Goal: Navigation & Orientation: Find specific page/section

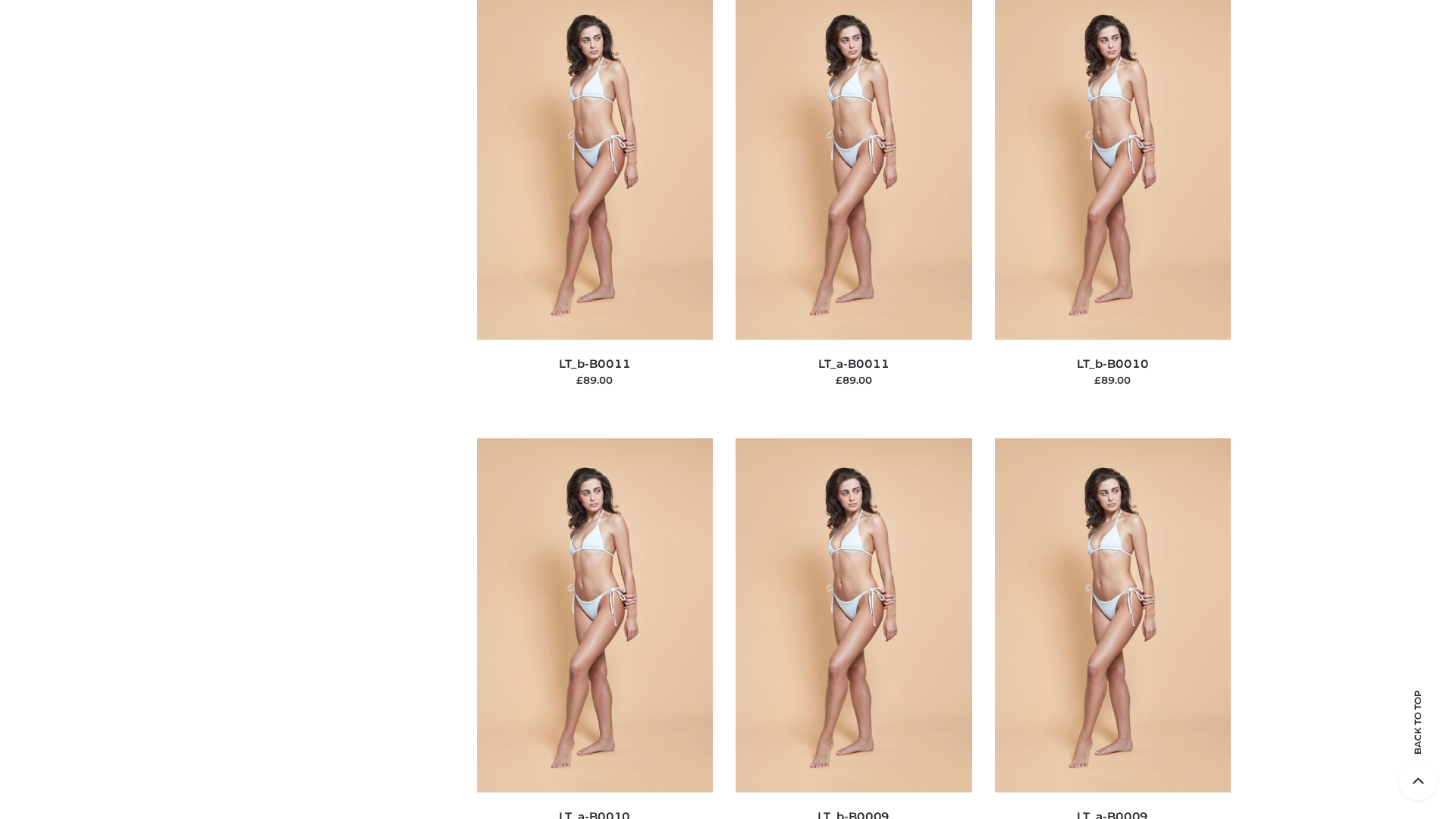
scroll to position [6813, 0]
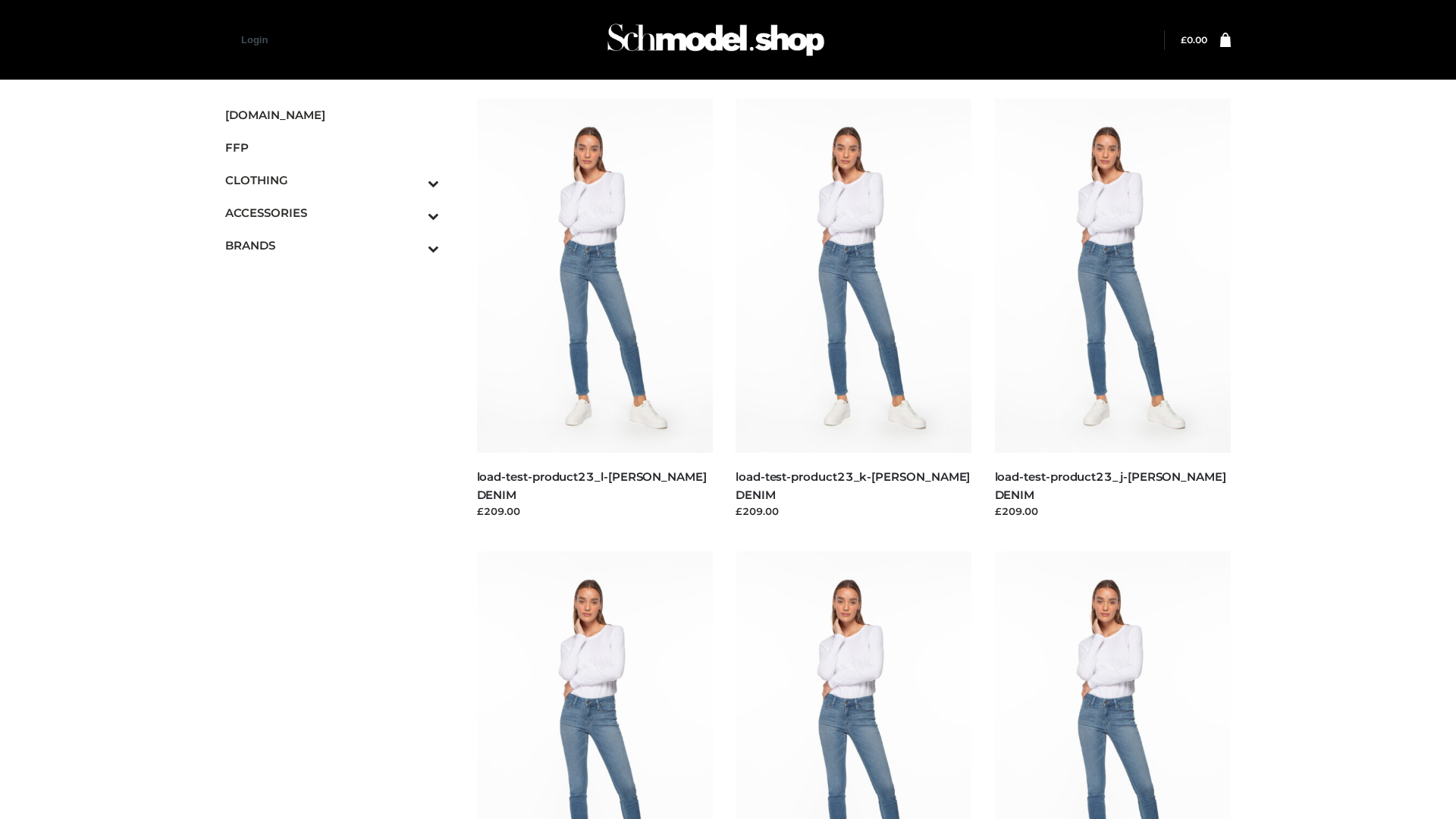
scroll to position [1330, 0]
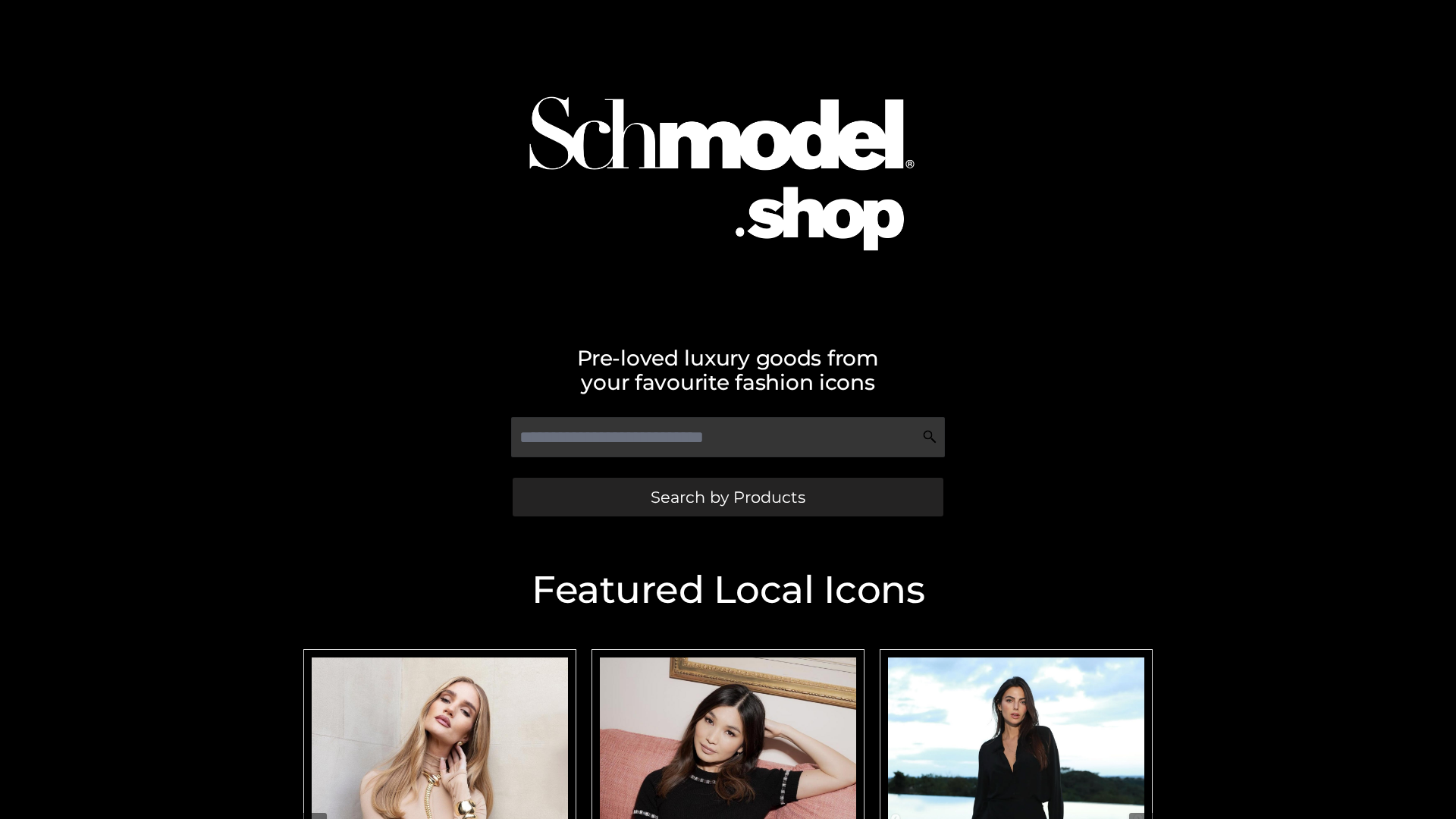
click at [727, 497] on span "Search by Products" at bounding box center [728, 497] width 154 height 16
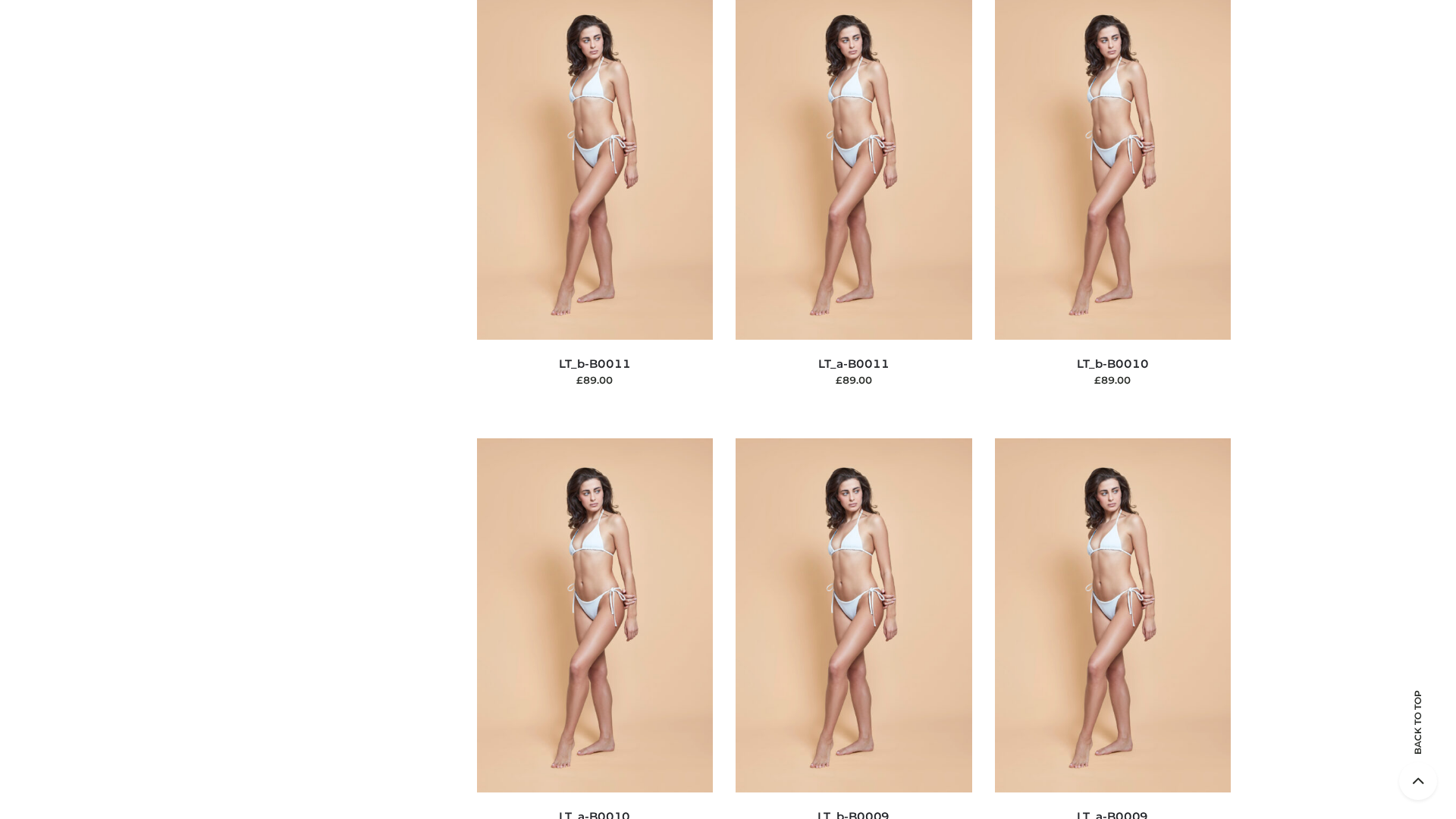
scroll to position [6813, 0]
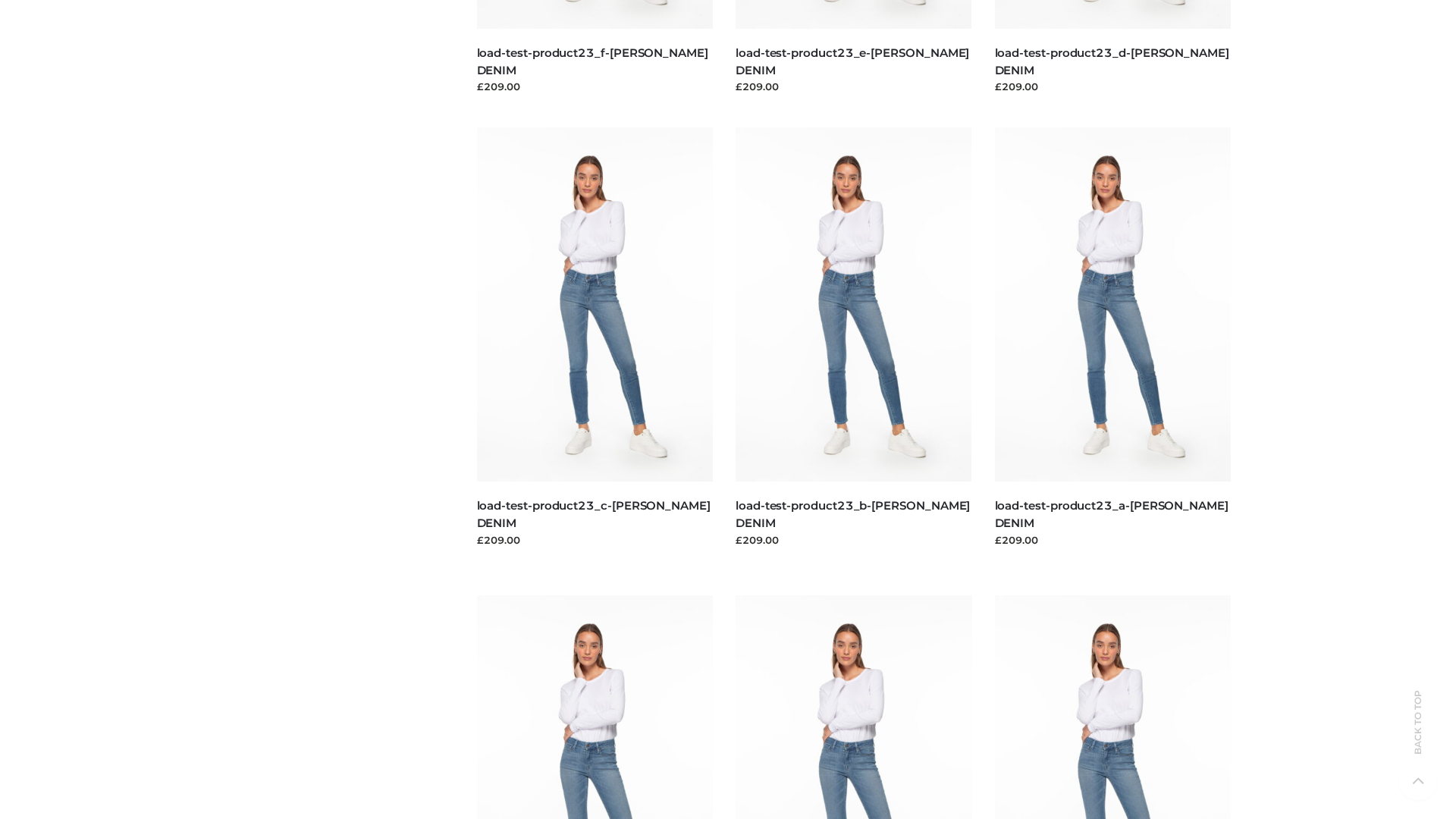
scroll to position [1330, 0]
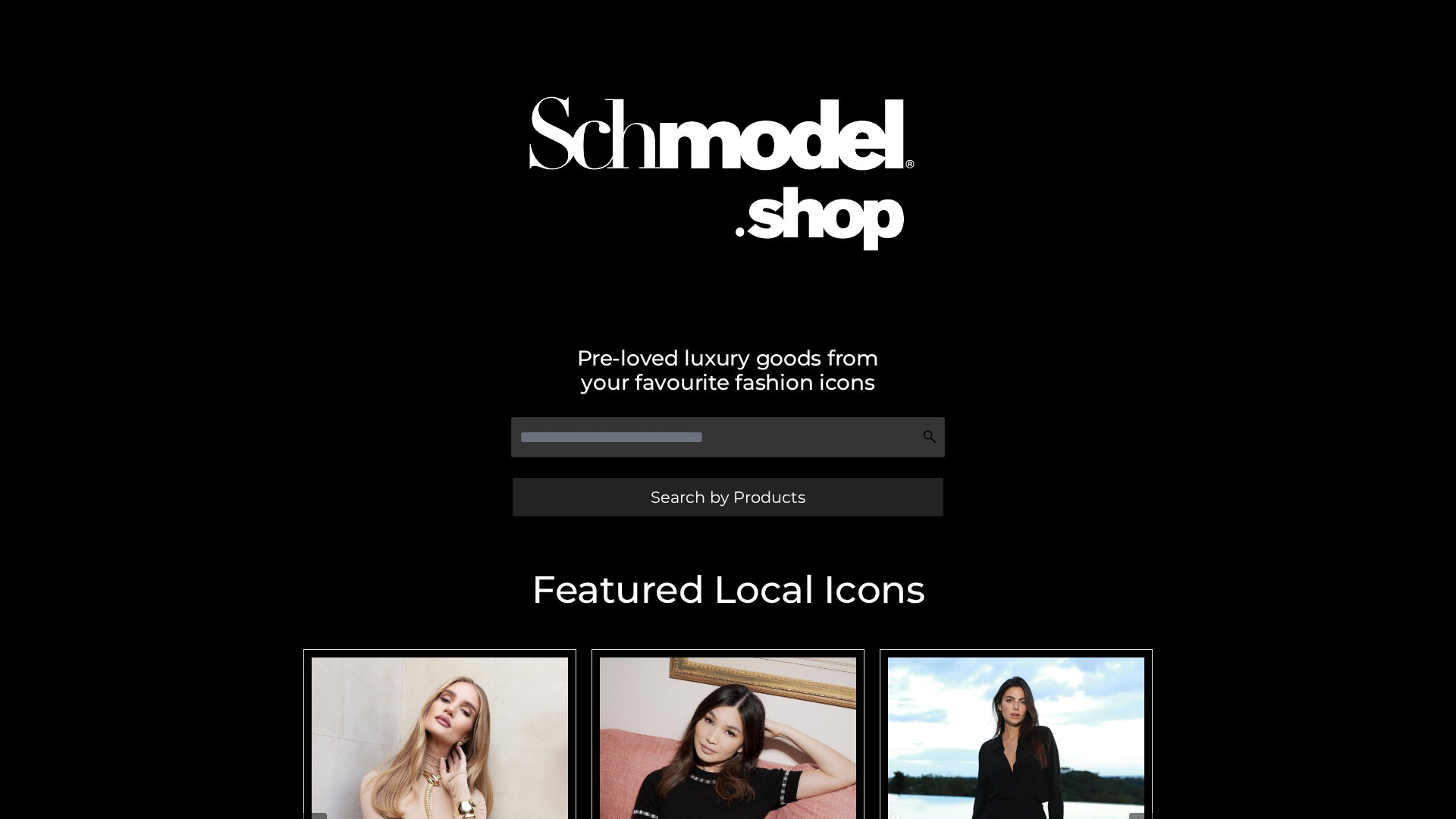
click at [727, 497] on span "Search by Products" at bounding box center [728, 497] width 154 height 16
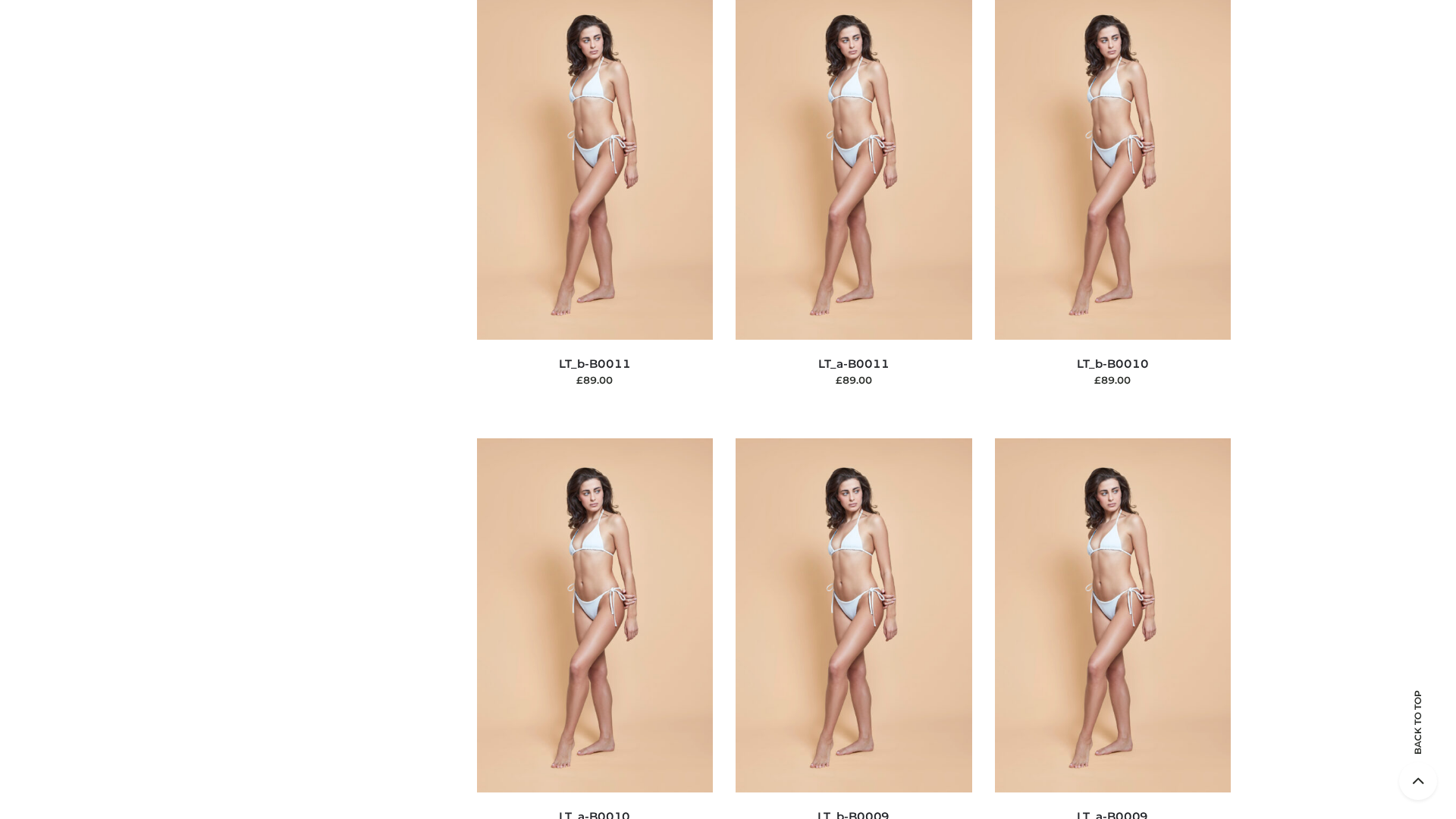
scroll to position [6813, 0]
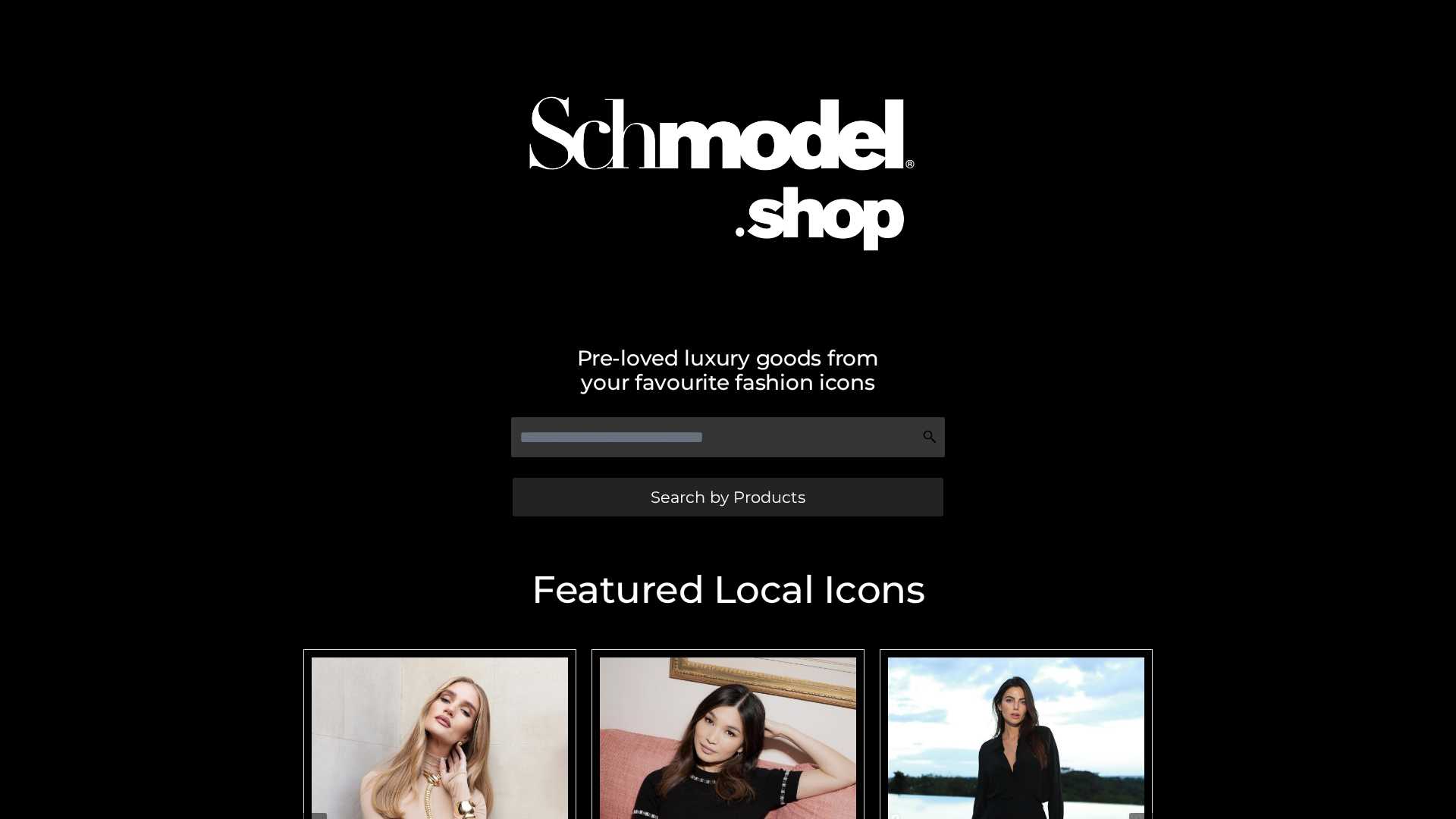
click at [727, 497] on span "Search by Products" at bounding box center [728, 497] width 154 height 16
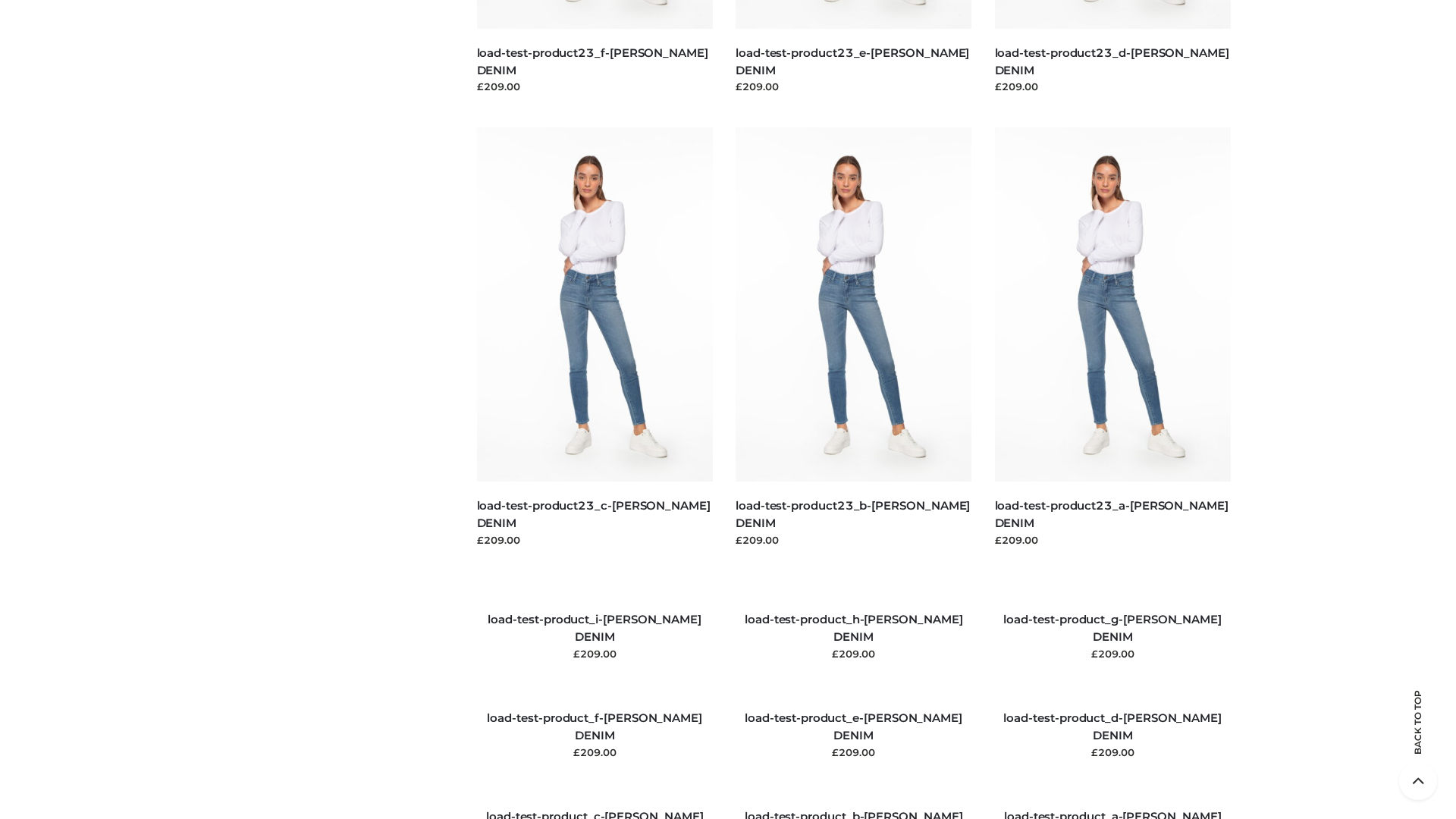
scroll to position [1740, 0]
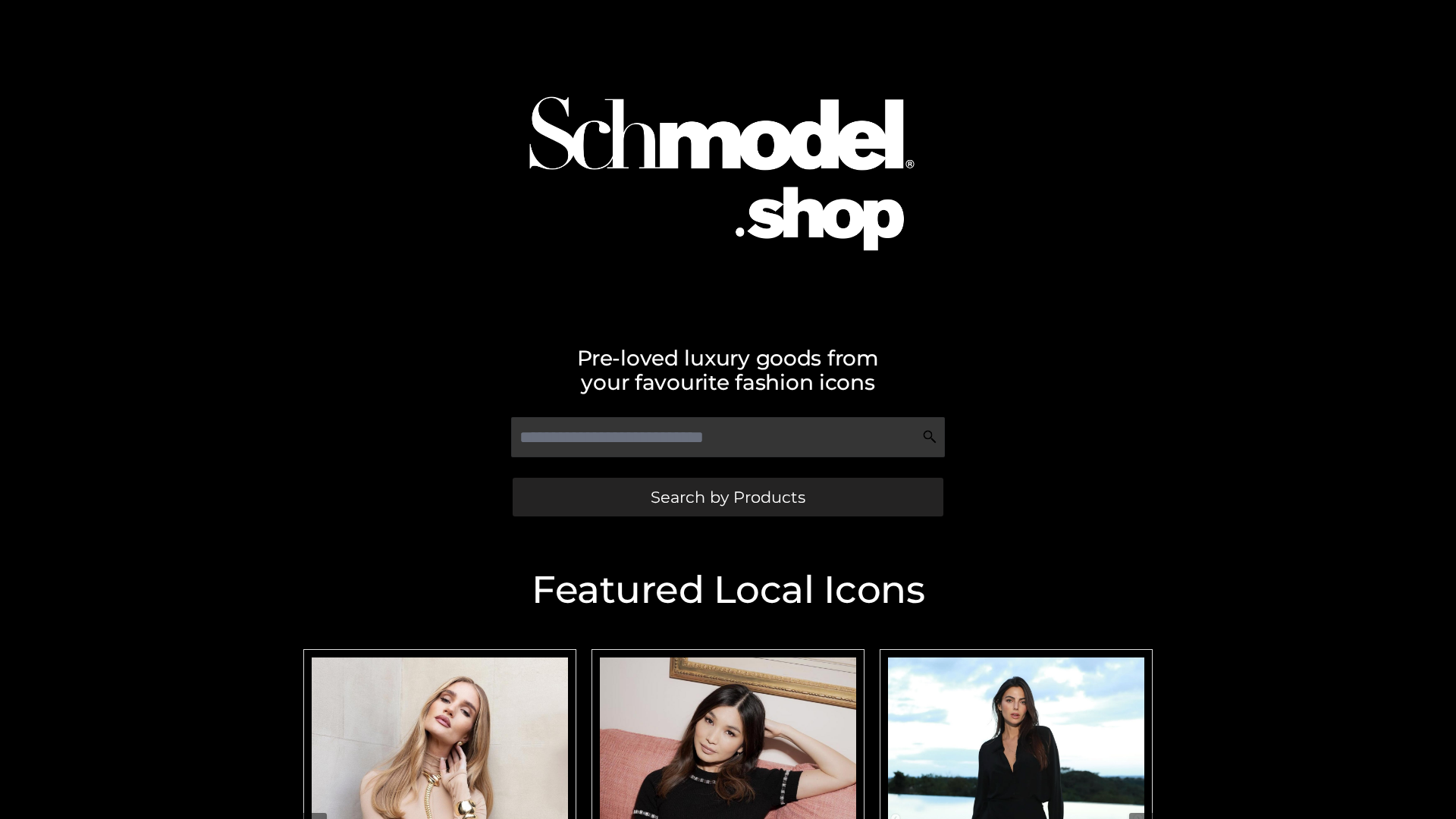
click at [727, 497] on span "Search by Products" at bounding box center [728, 497] width 154 height 16
